Goal: Task Accomplishment & Management: Manage account settings

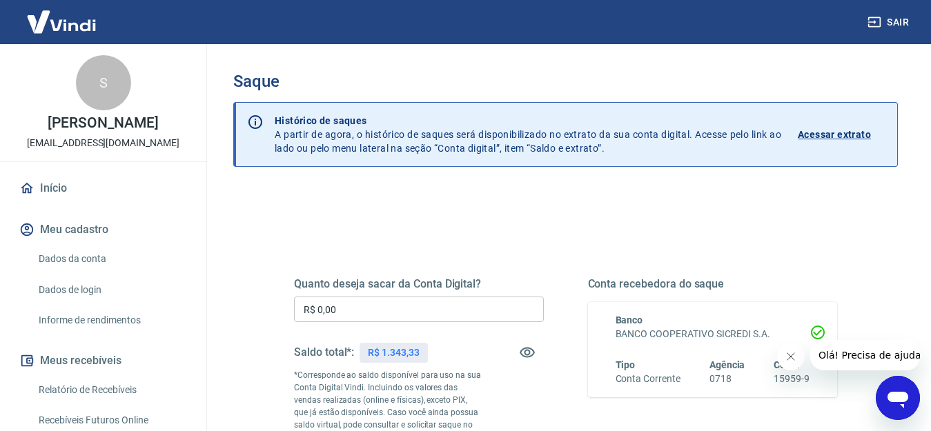
scroll to position [69, 0]
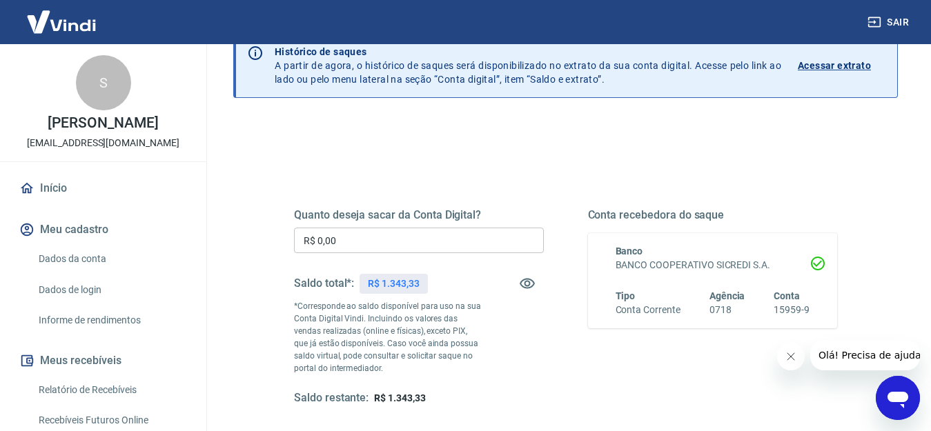
click at [420, 241] on input "R$ 0,00" at bounding box center [419, 241] width 250 height 26
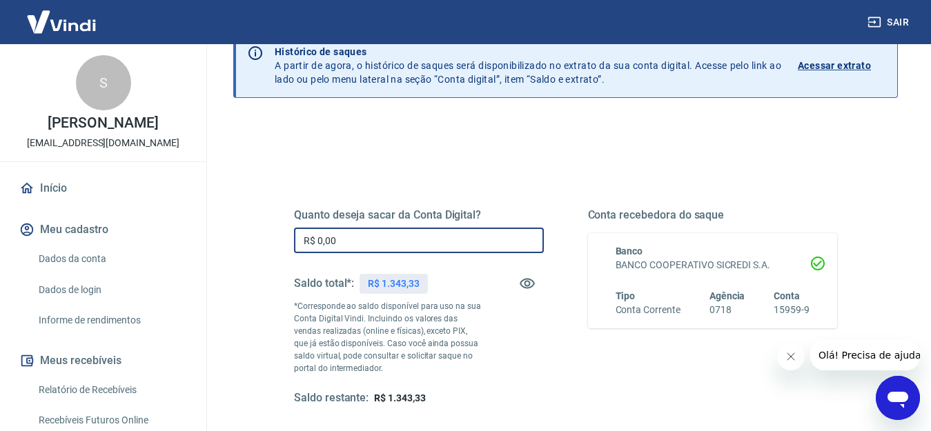
type input "R$ 0,00"
